Goal: Transaction & Acquisition: Purchase product/service

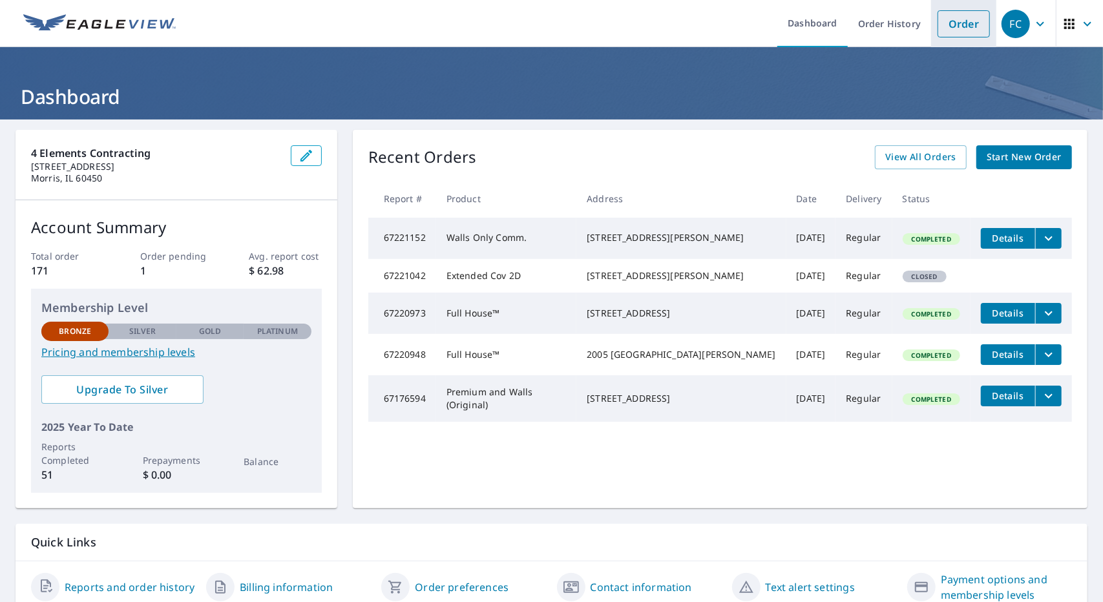
click at [958, 16] on link "Order" at bounding box center [964, 23] width 52 height 27
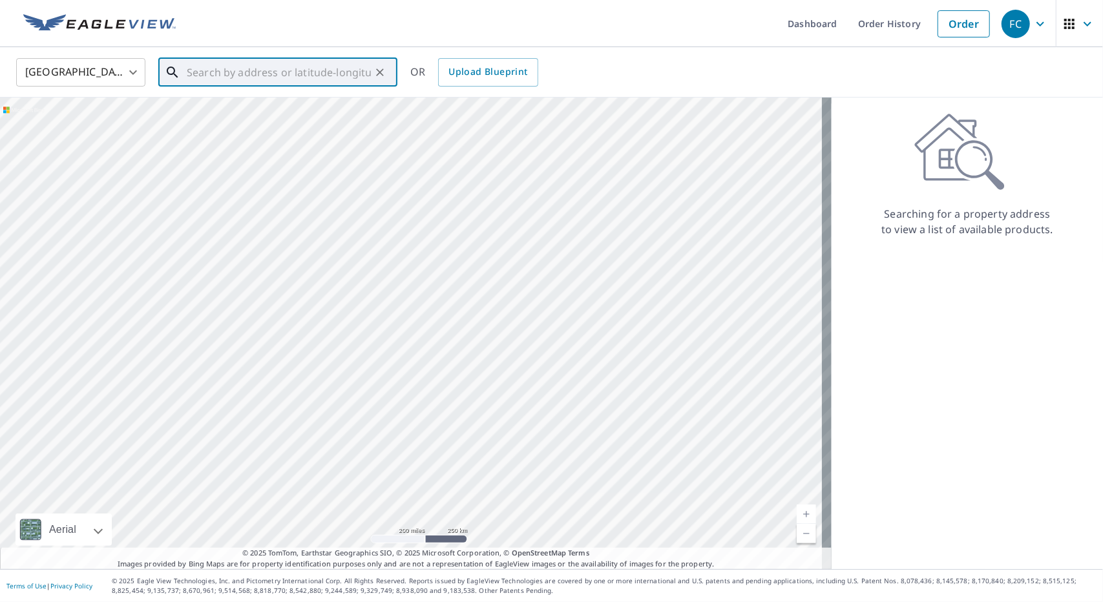
click at [266, 70] on input "text" at bounding box center [279, 72] width 184 height 36
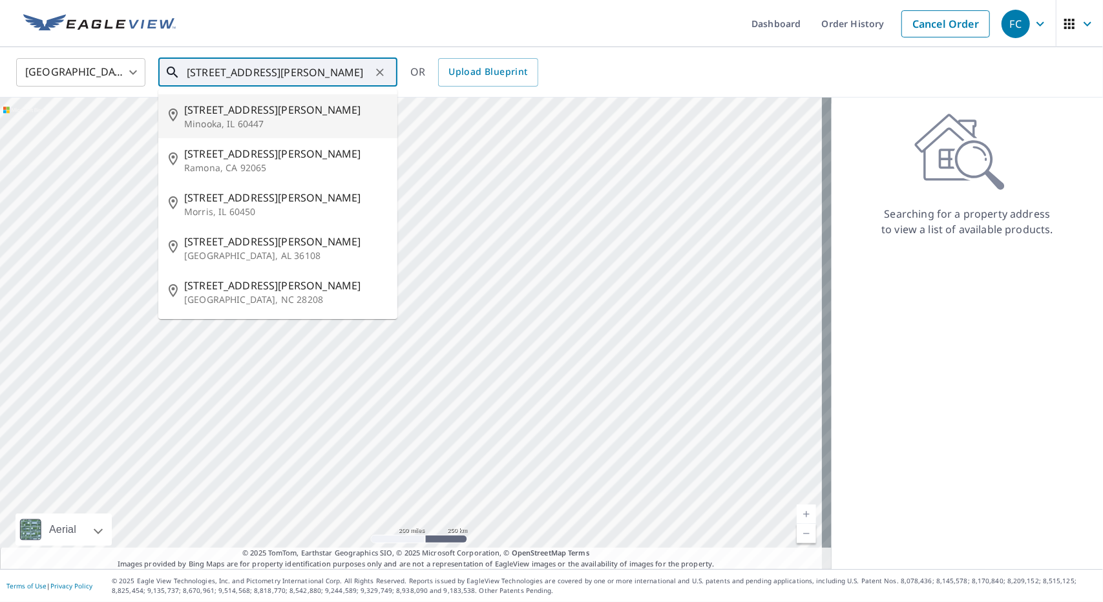
click at [242, 111] on span "[STREET_ADDRESS][PERSON_NAME]" at bounding box center [285, 110] width 203 height 16
type input "[STREET_ADDRESS][PERSON_NAME]"
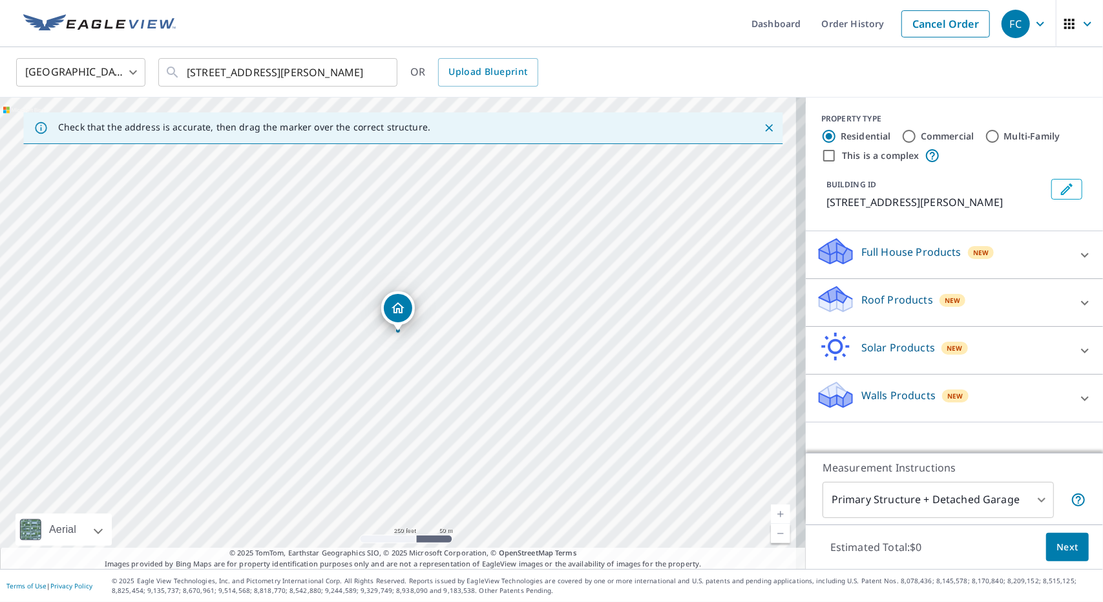
click at [751, 129] on div at bounding box center [763, 127] width 27 height 23
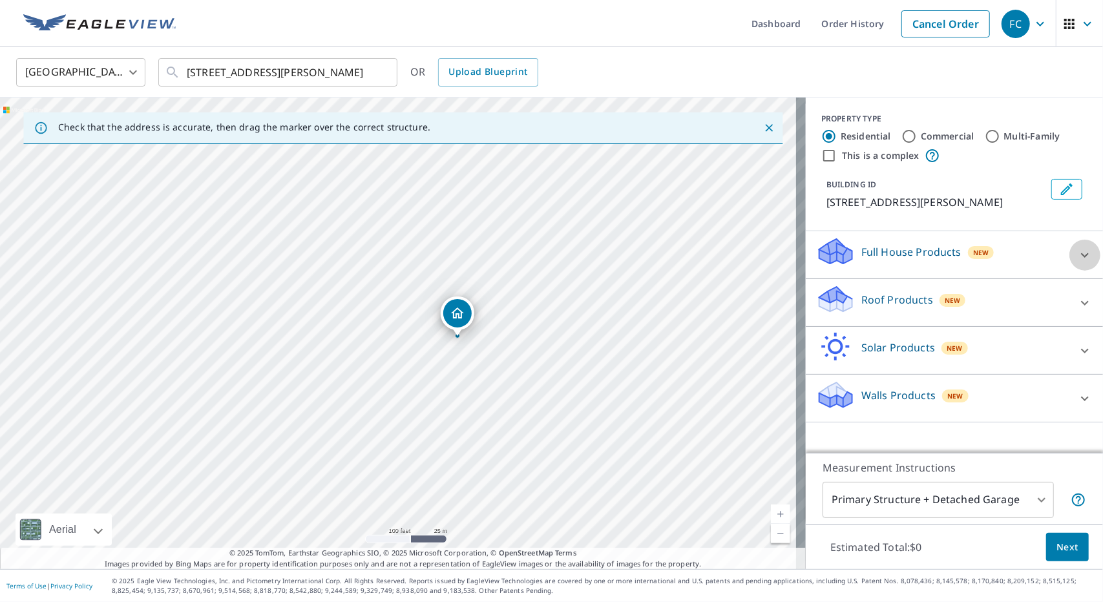
click at [1077, 255] on icon at bounding box center [1085, 256] width 16 height 16
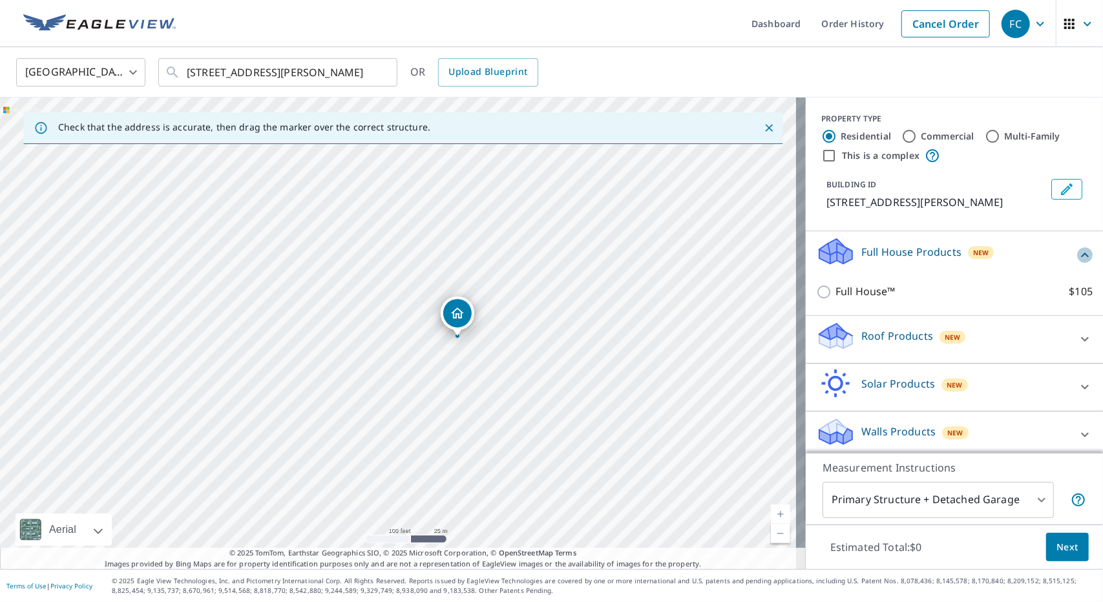
click at [1077, 253] on icon at bounding box center [1085, 256] width 16 height 16
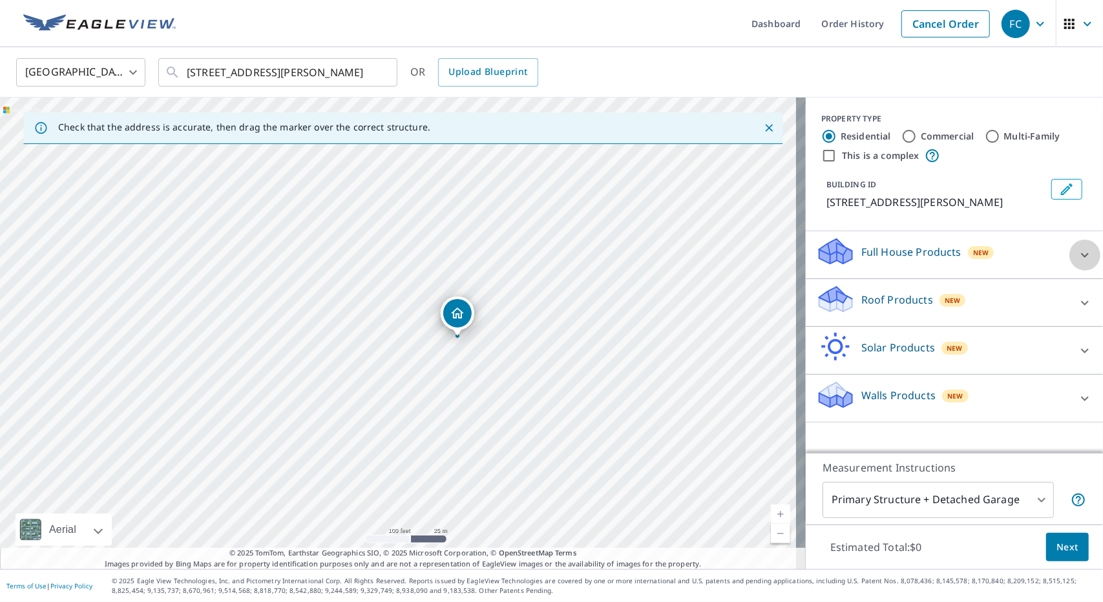
click at [1070, 253] on div at bounding box center [1085, 255] width 31 height 31
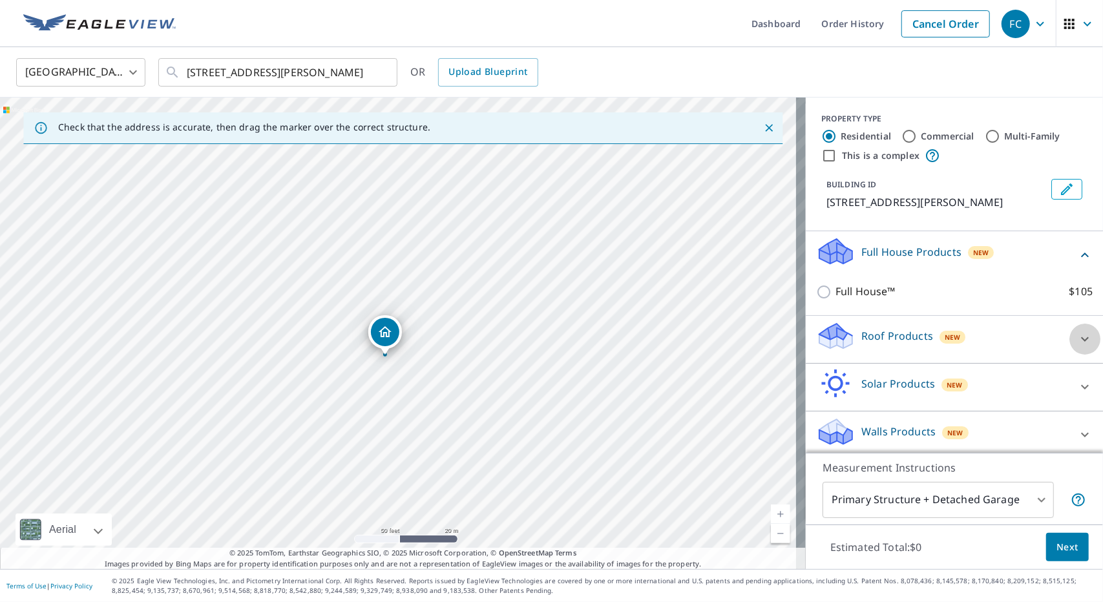
click at [1073, 345] on div at bounding box center [1085, 339] width 31 height 31
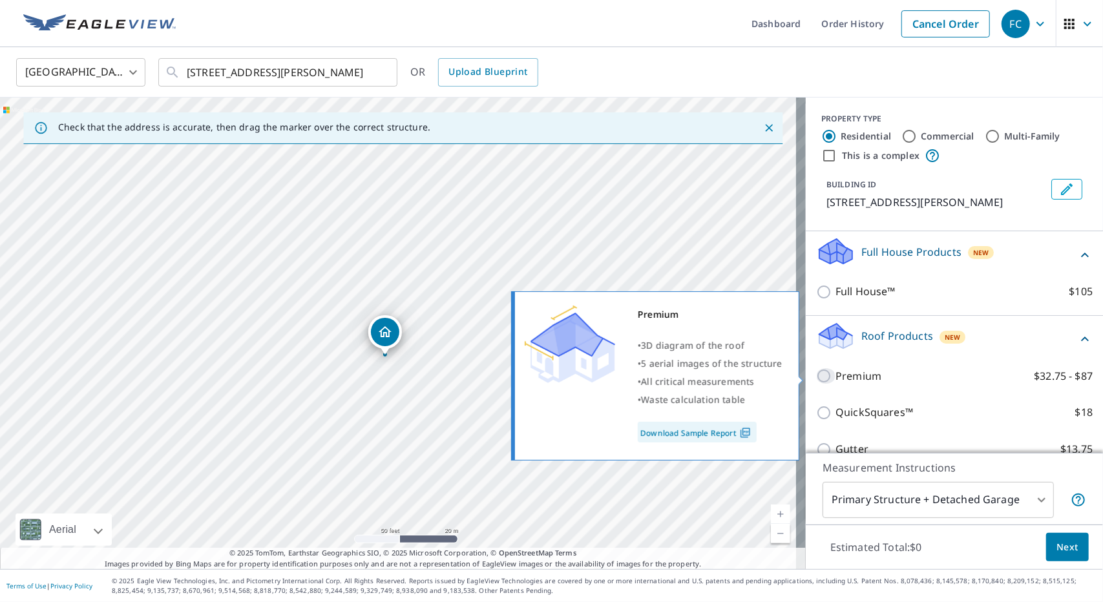
click at [816, 376] on input "Premium $32.75 - $87" at bounding box center [825, 376] width 19 height 16
checkbox input "true"
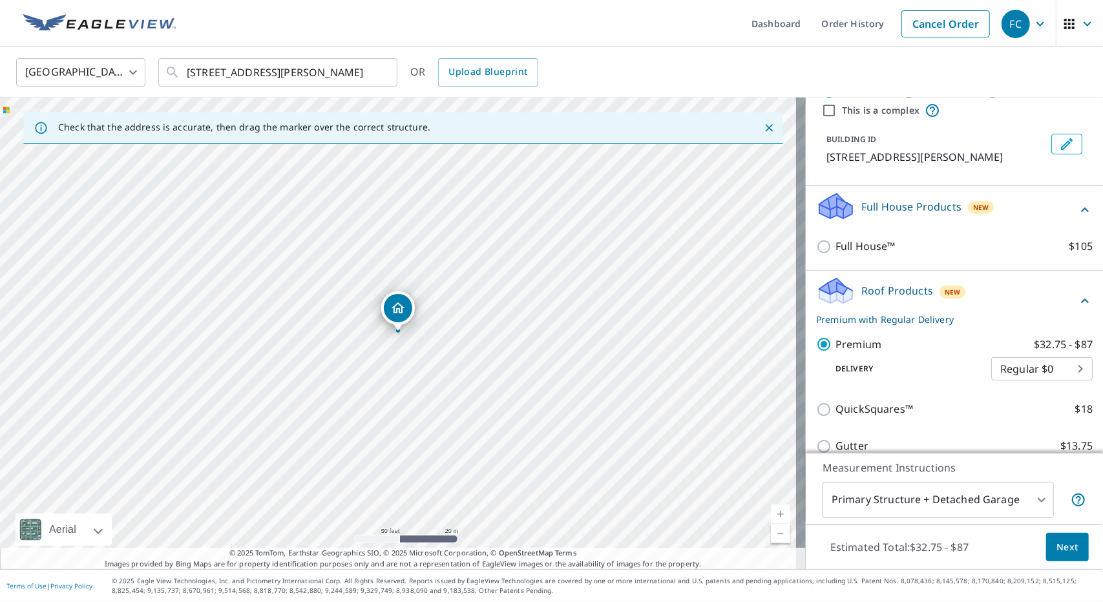
scroll to position [194, 0]
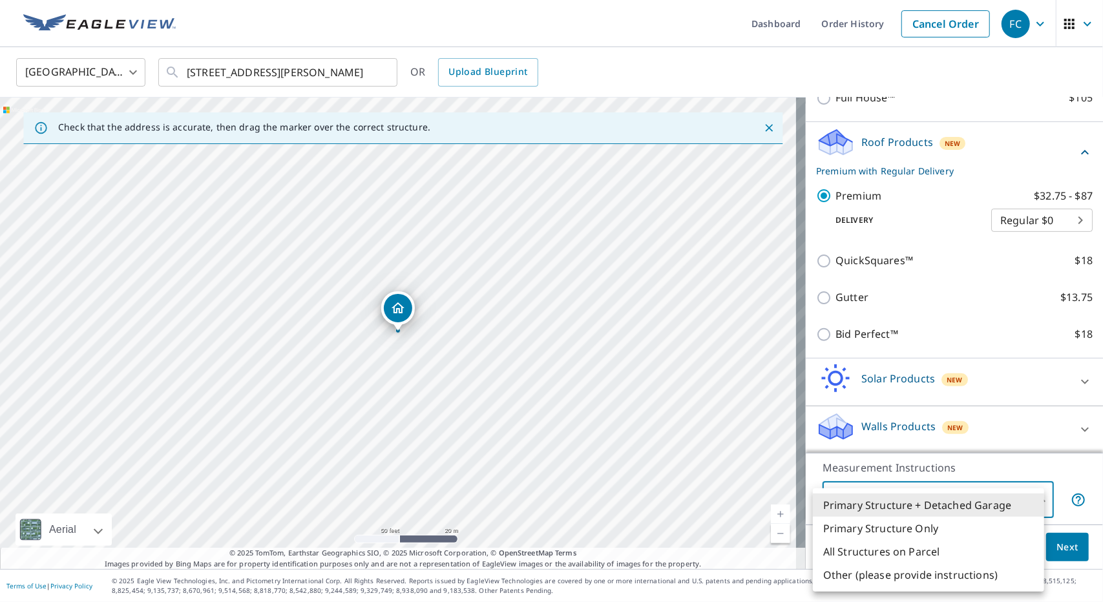
click at [1031, 505] on body "FC FC Dashboard Order History Cancel Order FC United States [GEOGRAPHIC_DATA] ​…" at bounding box center [551, 301] width 1103 height 602
click at [900, 528] on li "Primary Structure Only" at bounding box center [928, 528] width 231 height 23
type input "2"
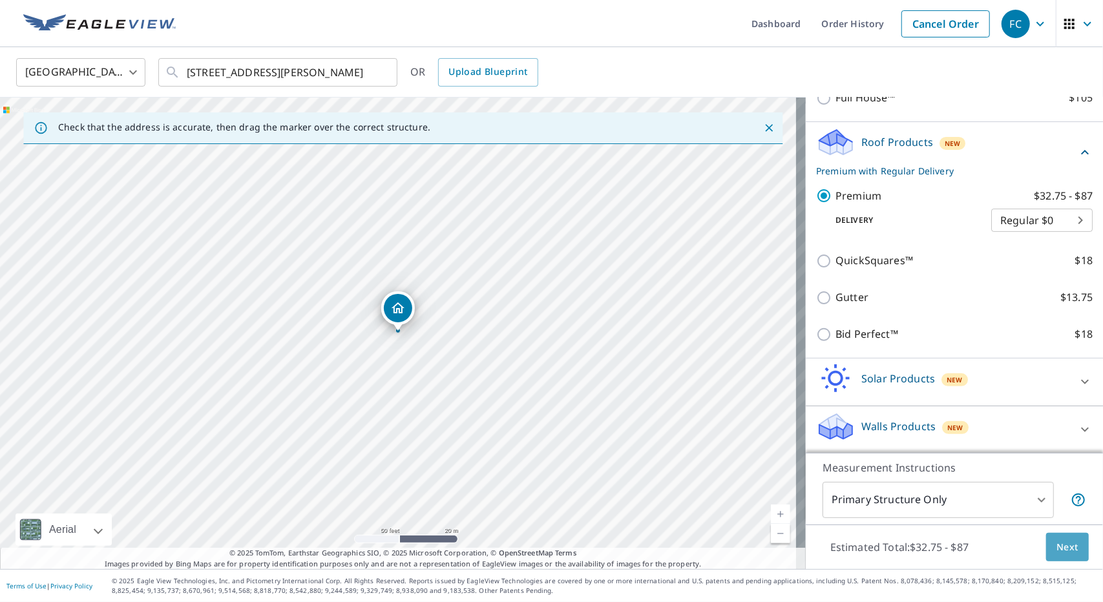
click at [1057, 551] on span "Next" at bounding box center [1068, 548] width 22 height 16
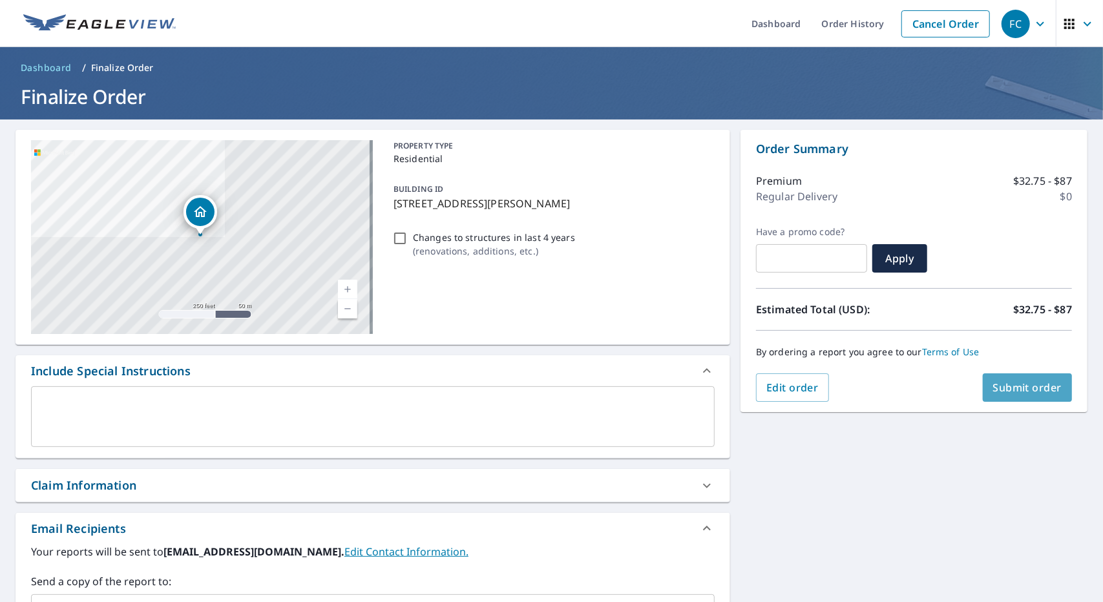
click at [1039, 390] on span "Submit order" at bounding box center [1027, 388] width 69 height 14
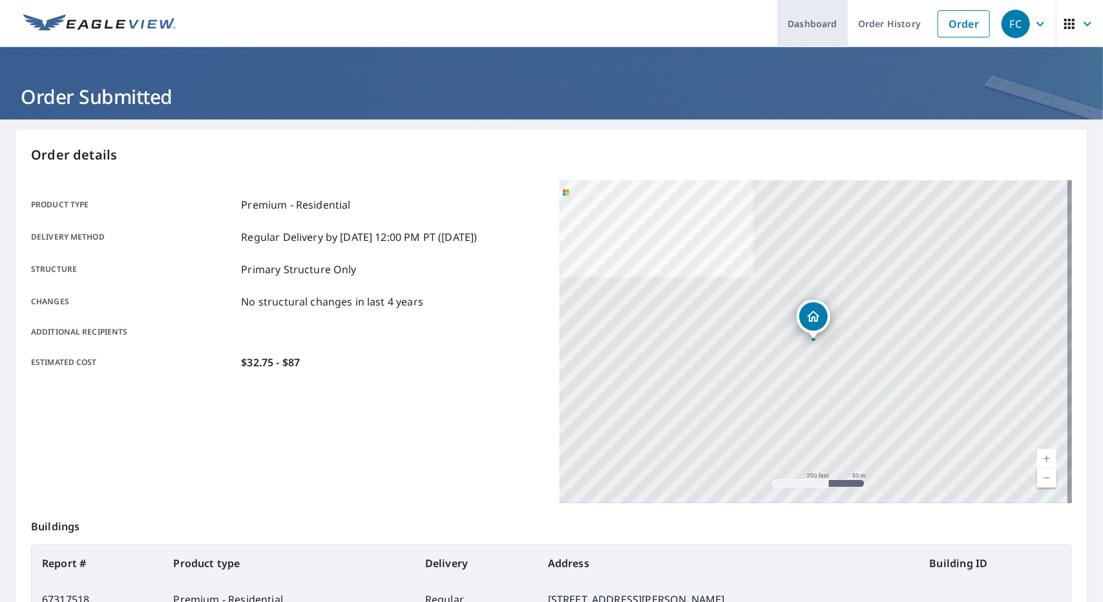
click at [803, 23] on link "Dashboard" at bounding box center [813, 23] width 70 height 47
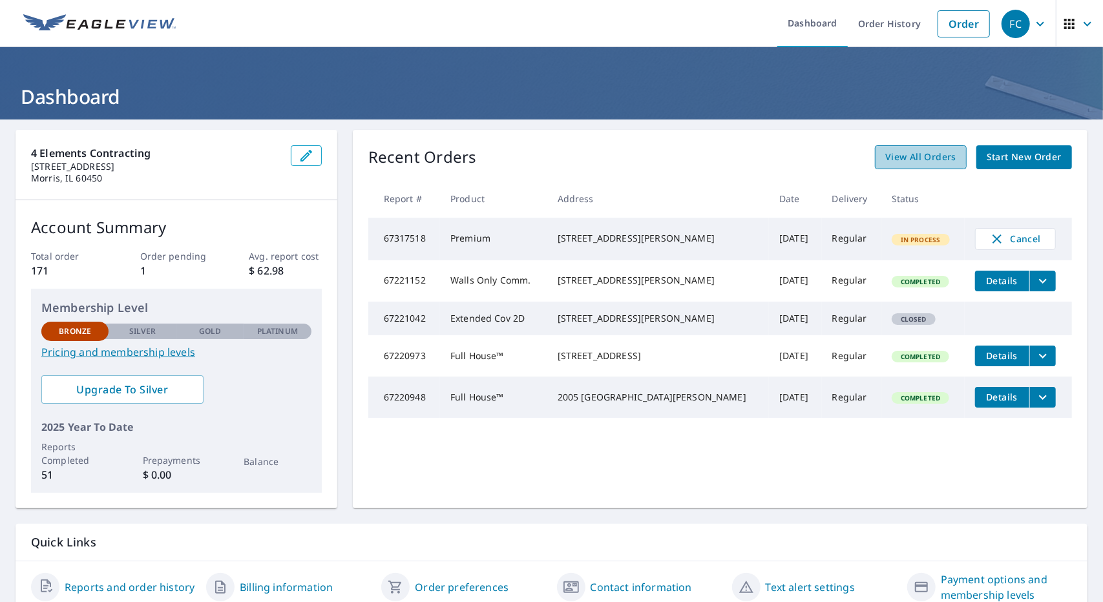
click at [913, 157] on span "View All Orders" at bounding box center [921, 157] width 71 height 16
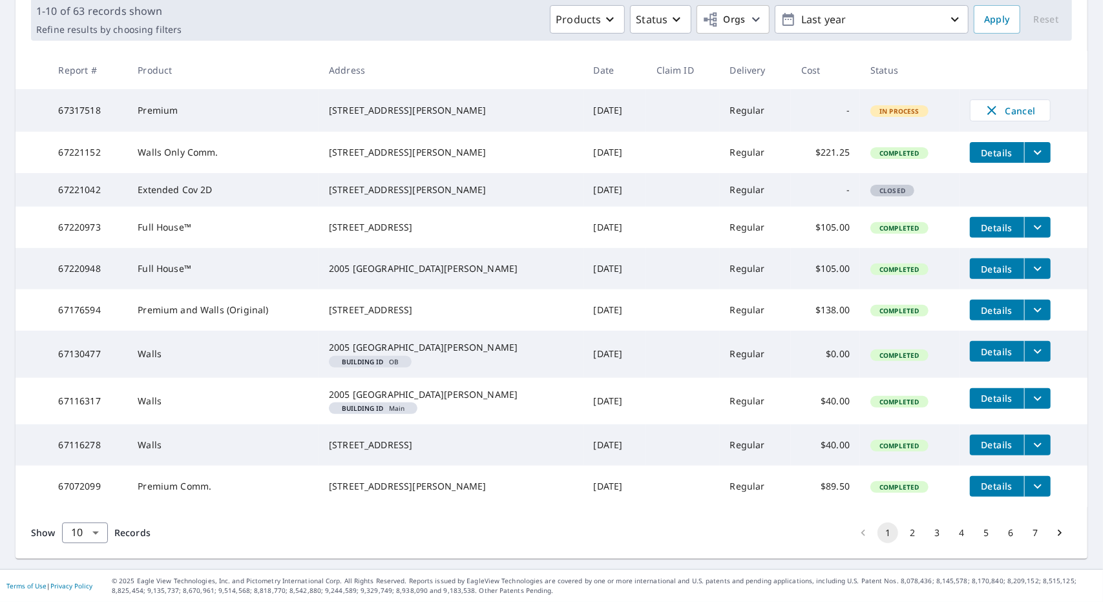
scroll to position [270, 0]
click at [902, 535] on button "2" at bounding box center [912, 533] width 21 height 21
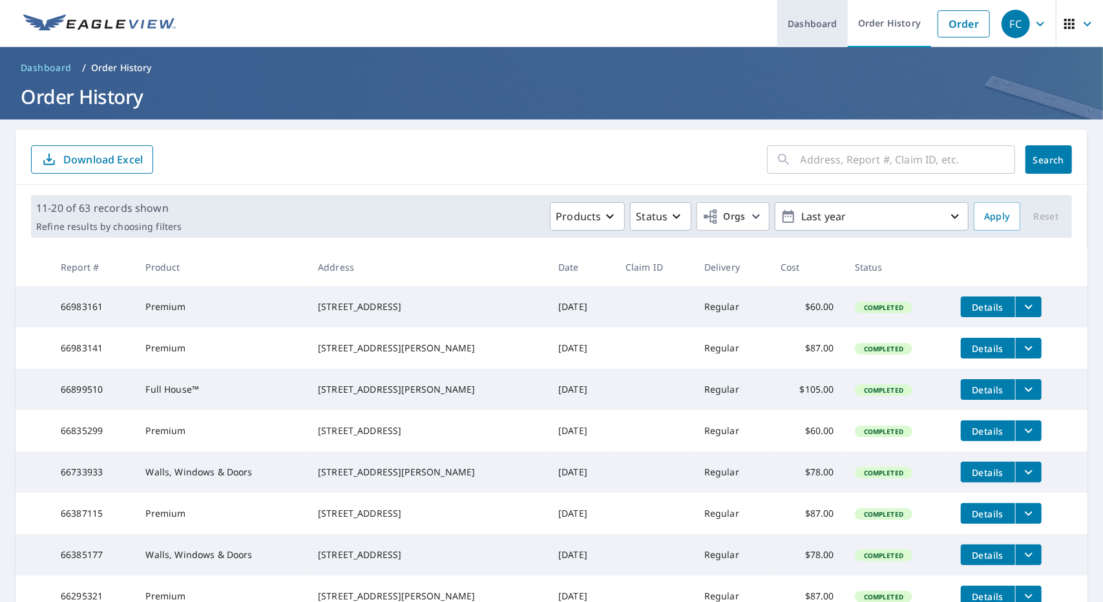
click at [796, 25] on link "Dashboard" at bounding box center [813, 23] width 70 height 47
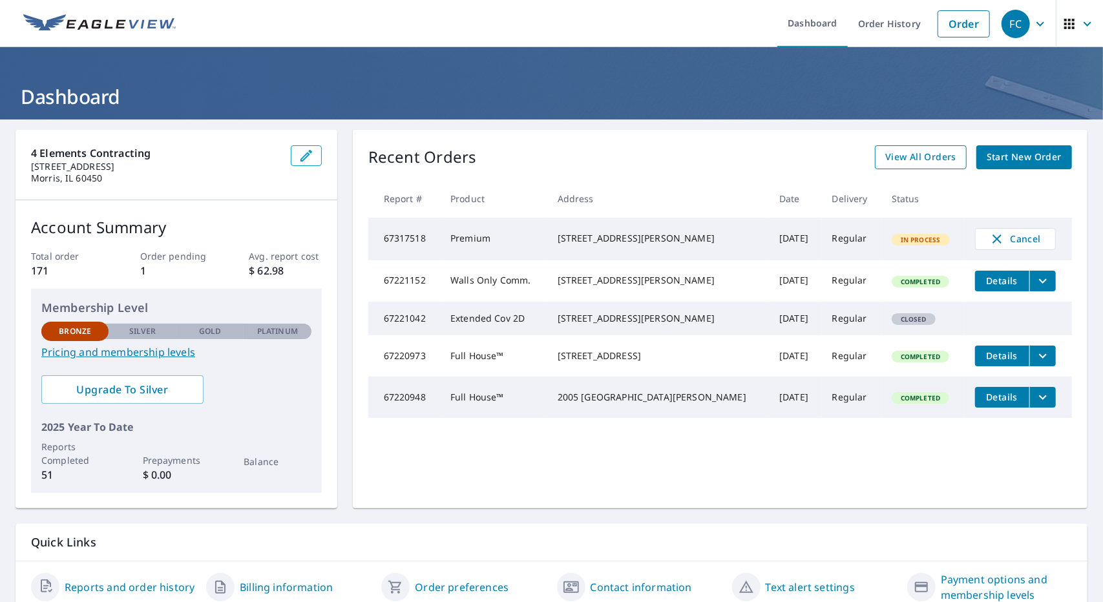
click at [906, 162] on span "View All Orders" at bounding box center [921, 157] width 71 height 16
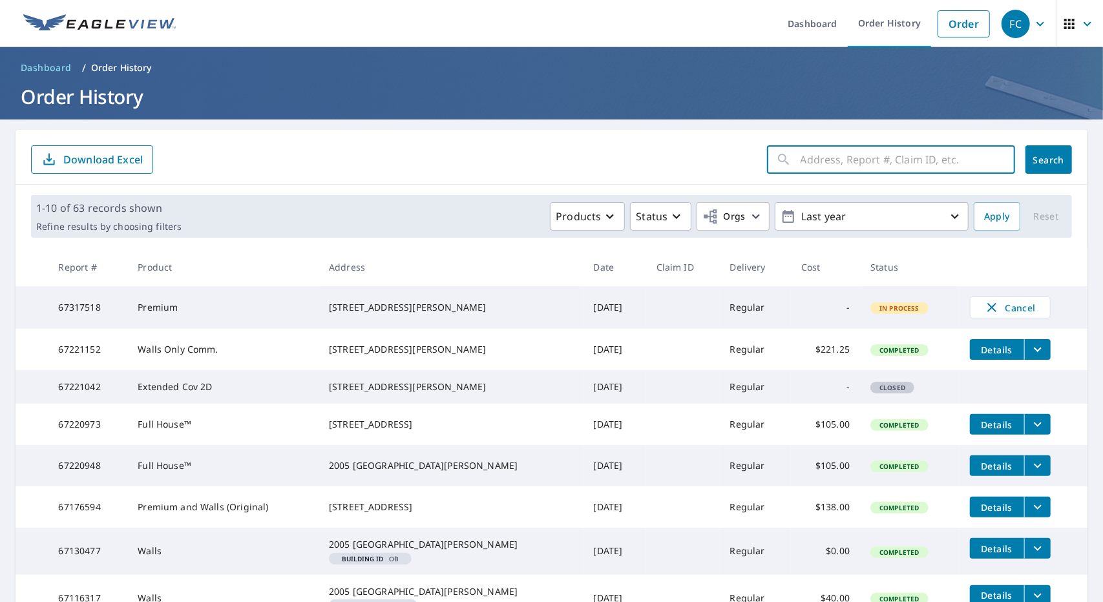
click at [886, 162] on input "text" at bounding box center [908, 160] width 215 height 36
click at [949, 21] on link "Order" at bounding box center [964, 23] width 52 height 27
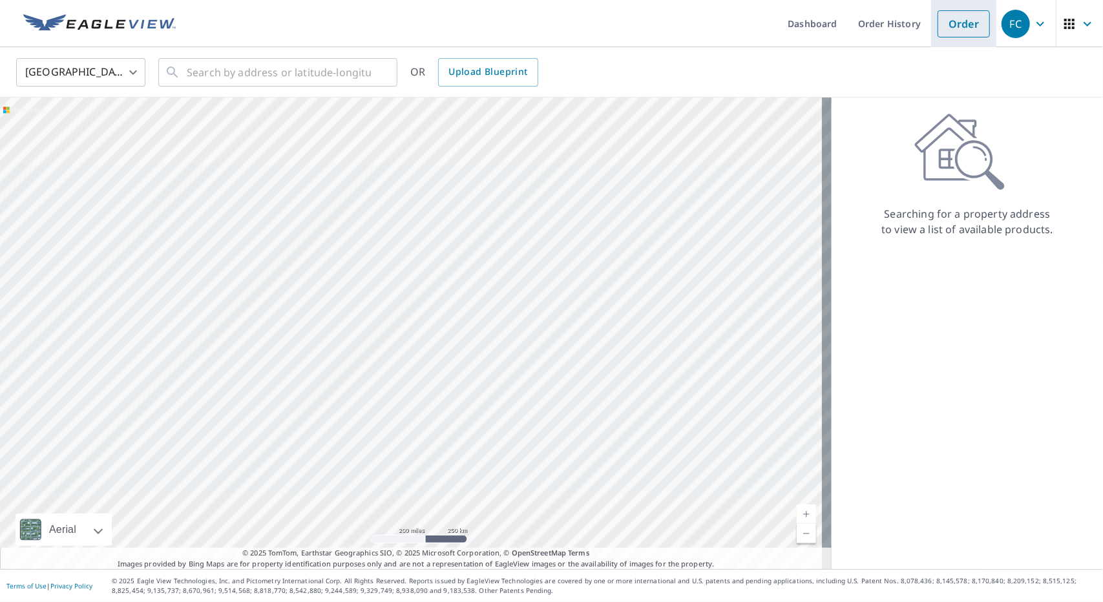
click at [948, 30] on link "Order" at bounding box center [964, 23] width 52 height 27
click at [246, 73] on input "text" at bounding box center [279, 72] width 184 height 36
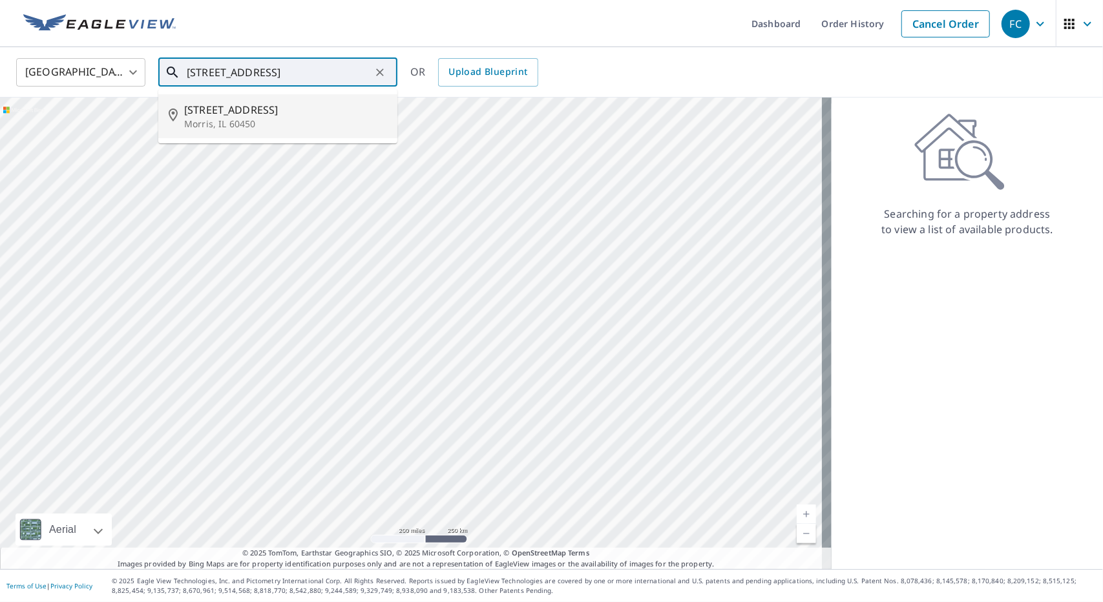
click at [209, 126] on p "Morris, IL 60450" at bounding box center [285, 124] width 203 height 13
type input "[STREET_ADDRESS]"
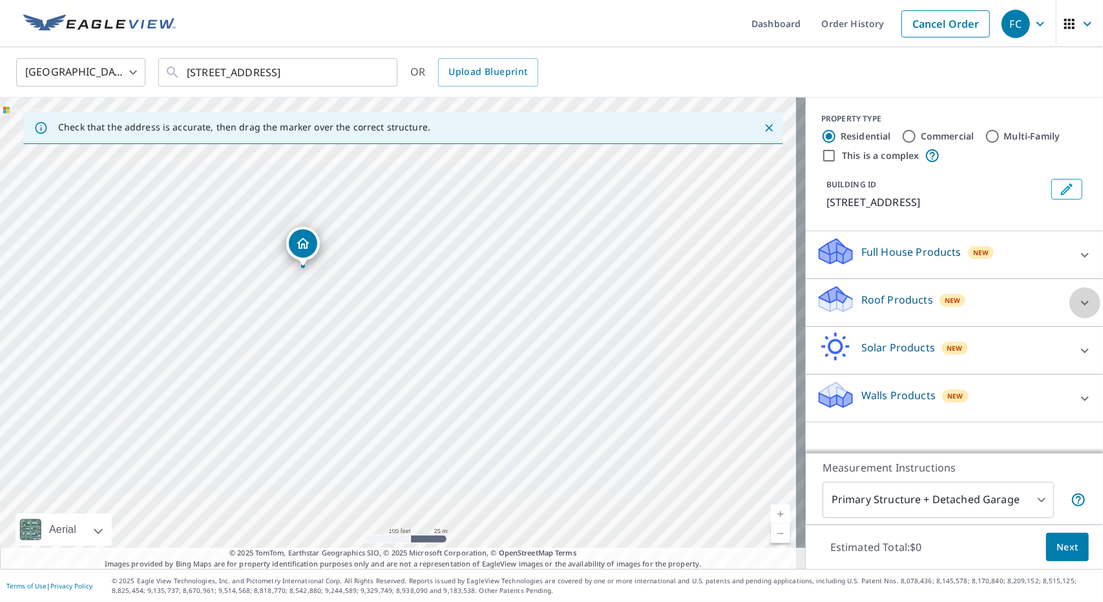
click at [1077, 304] on icon at bounding box center [1085, 303] width 16 height 16
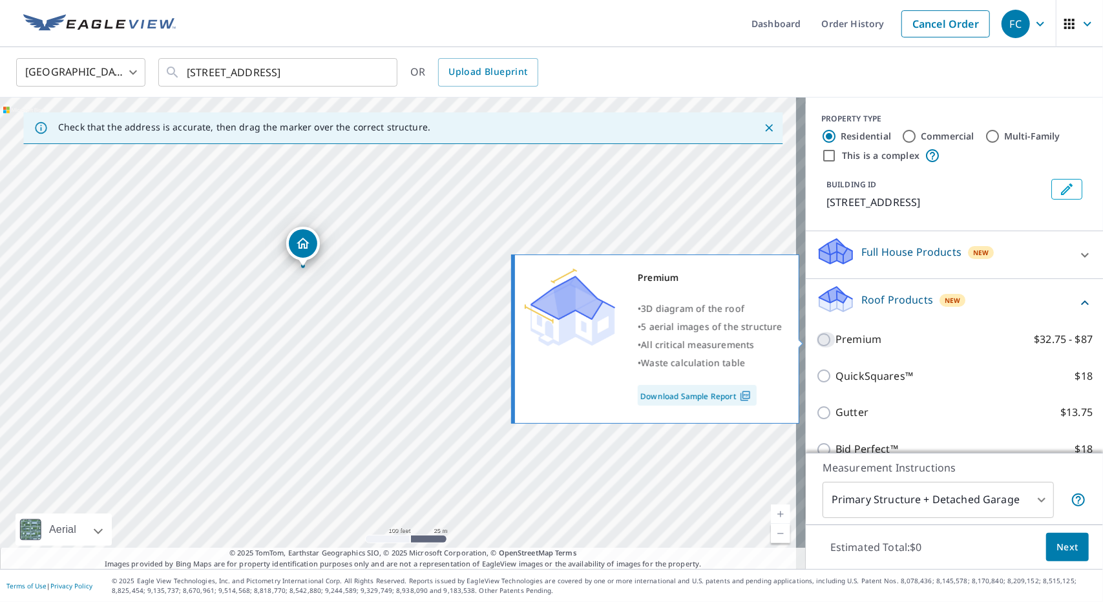
click at [816, 343] on input "Premium $32.75 - $87" at bounding box center [825, 340] width 19 height 16
checkbox input "true"
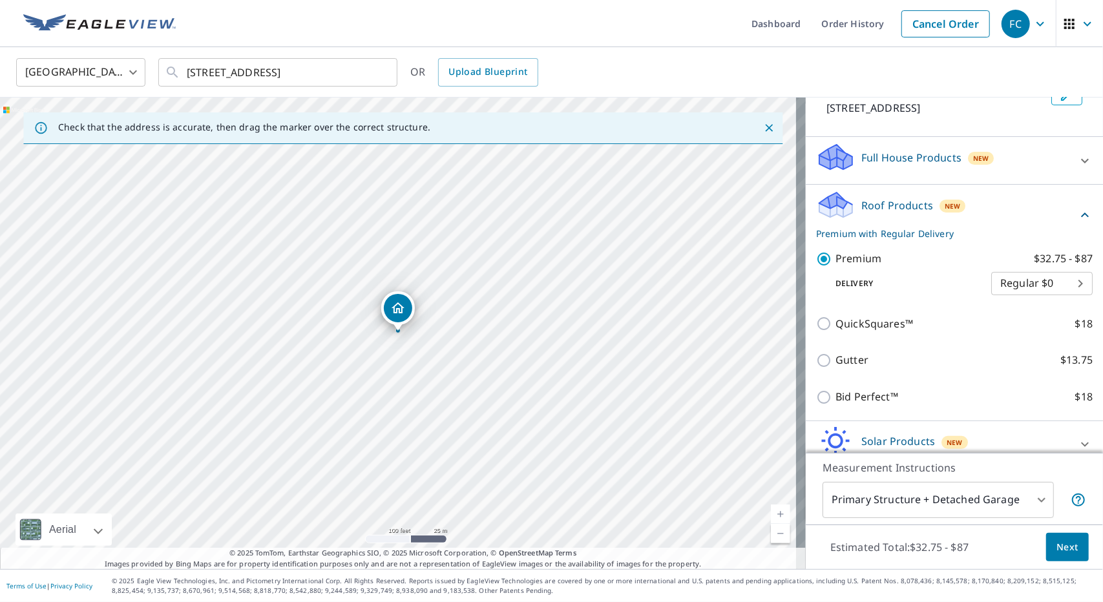
scroll to position [129, 0]
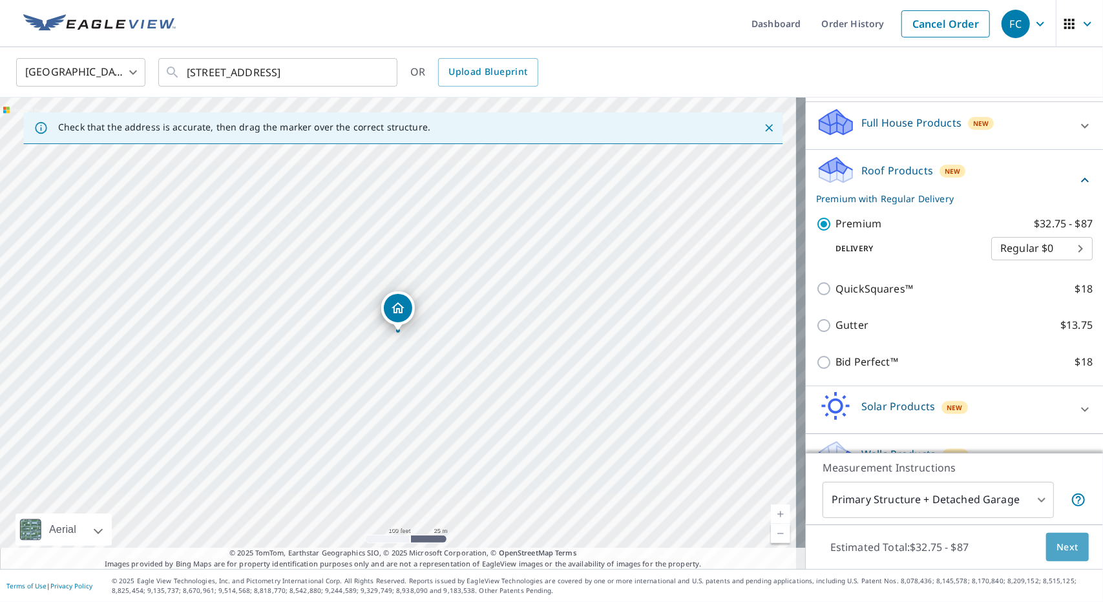
click at [1074, 549] on button "Next" at bounding box center [1067, 547] width 43 height 29
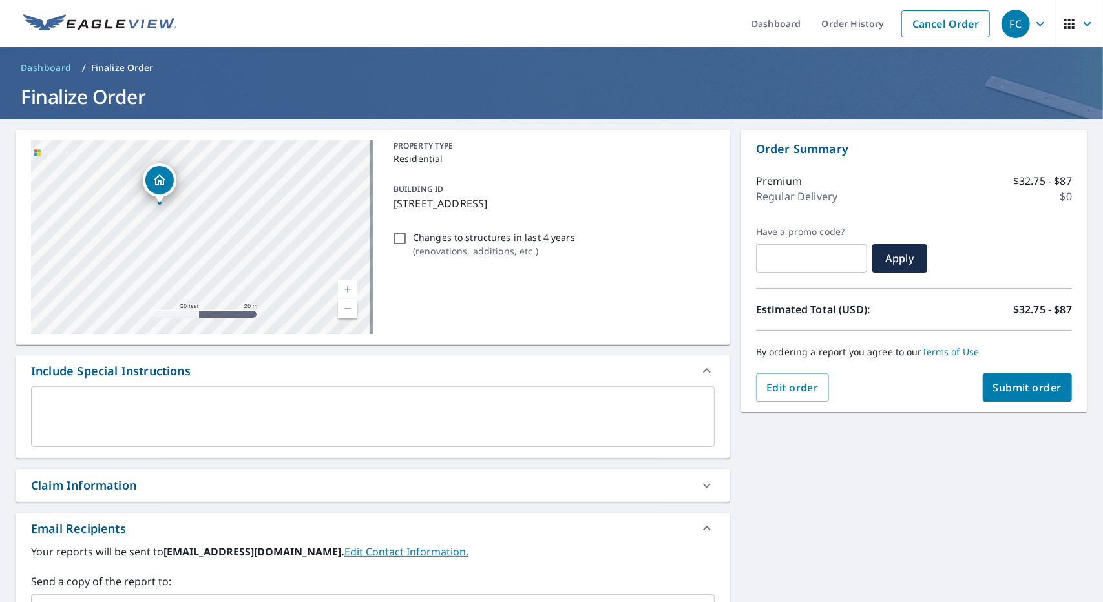
drag, startPoint x: 323, startPoint y: 231, endPoint x: 152, endPoint y: 195, distance: 175.1
click at [208, 459] on div "[STREET_ADDRESS][GEOGRAPHIC_DATA] A standard road map Aerial A detailed look fr…" at bounding box center [373, 450] width 715 height 641
drag, startPoint x: 200, startPoint y: 270, endPoint x: 211, endPoint y: 274, distance: 11.3
click at [211, 274] on div "[STREET_ADDRESS]" at bounding box center [202, 237] width 342 height 194
drag, startPoint x: 295, startPoint y: 208, endPoint x: 300, endPoint y: 285, distance: 77.1
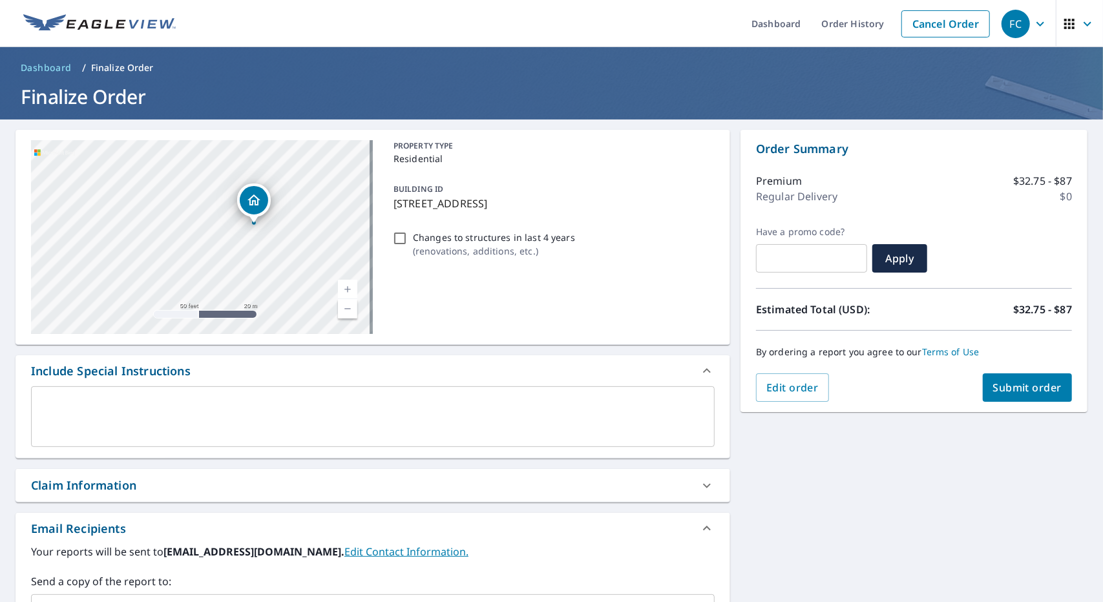
click at [300, 285] on div "[STREET_ADDRESS]" at bounding box center [202, 237] width 342 height 194
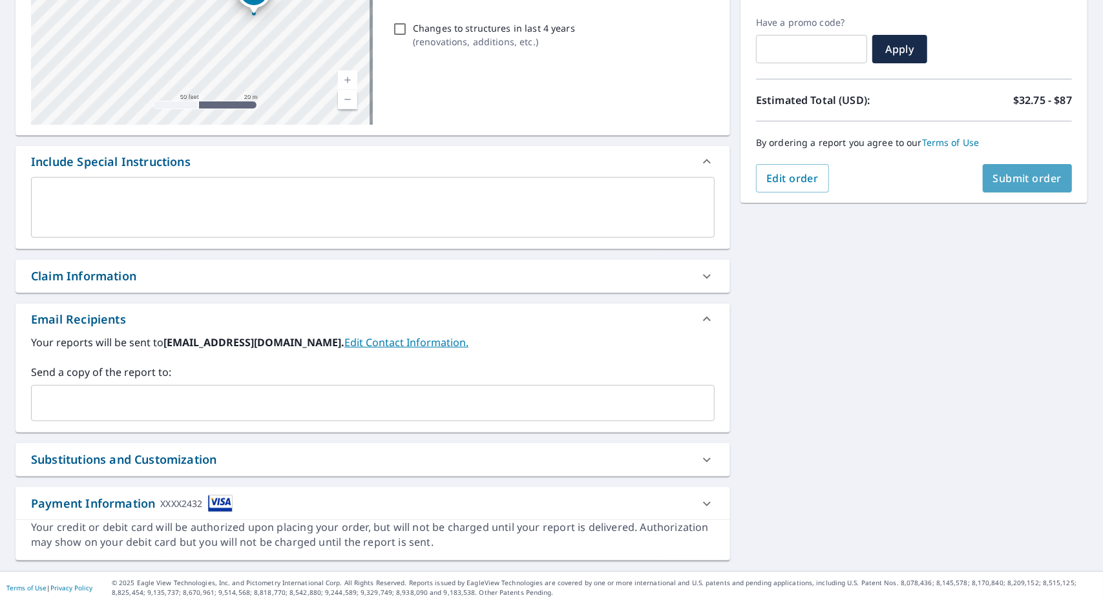
click at [1025, 174] on span "Submit order" at bounding box center [1027, 178] width 69 height 14
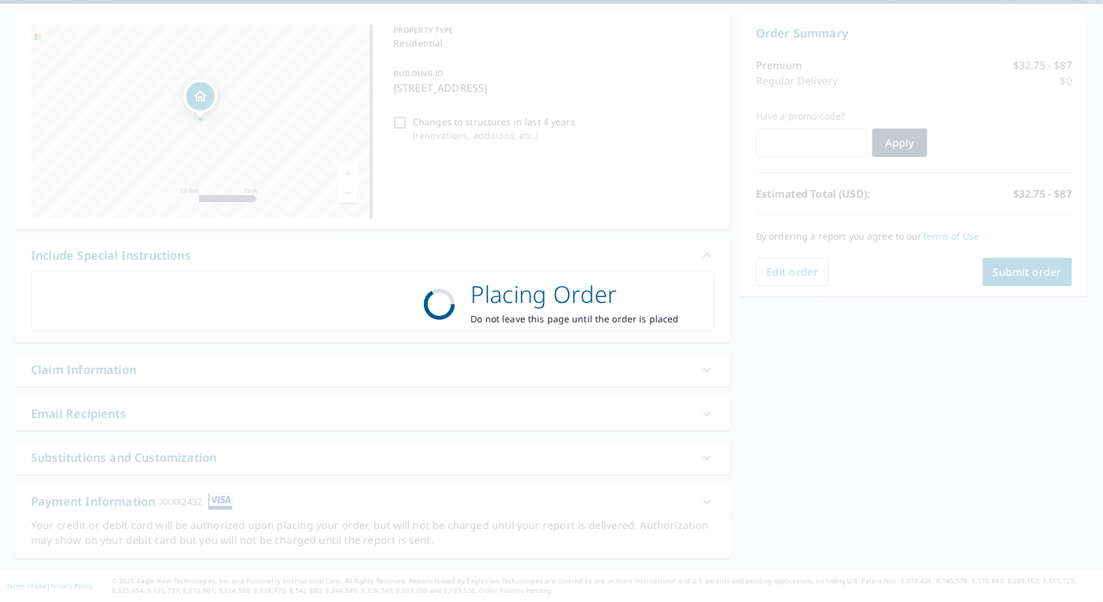
scroll to position [114, 0]
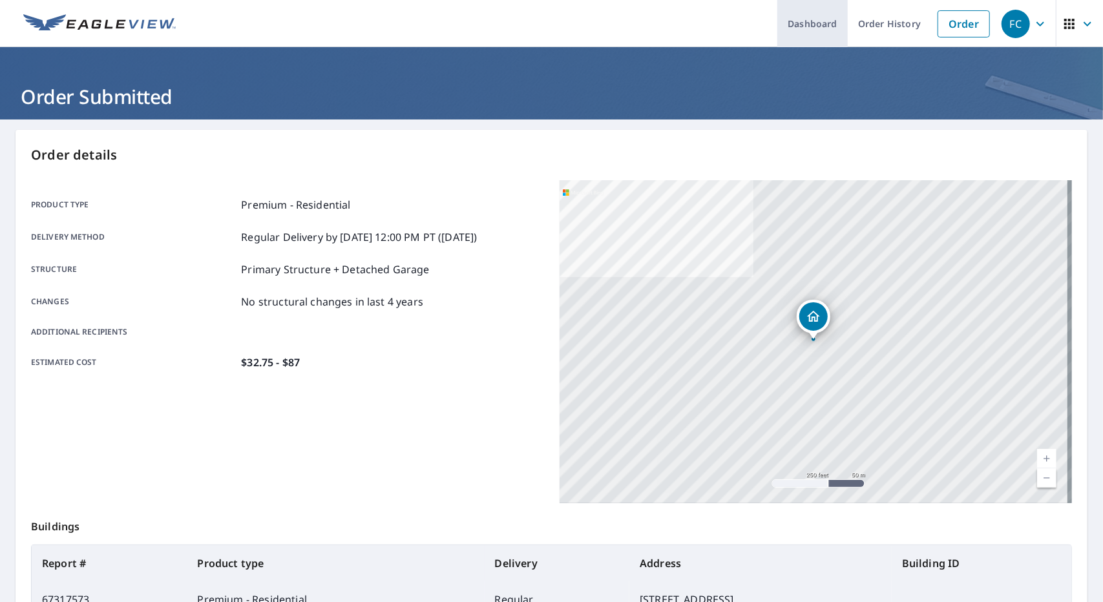
click at [816, 30] on link "Dashboard" at bounding box center [813, 23] width 70 height 47
